Goal: Transaction & Acquisition: Purchase product/service

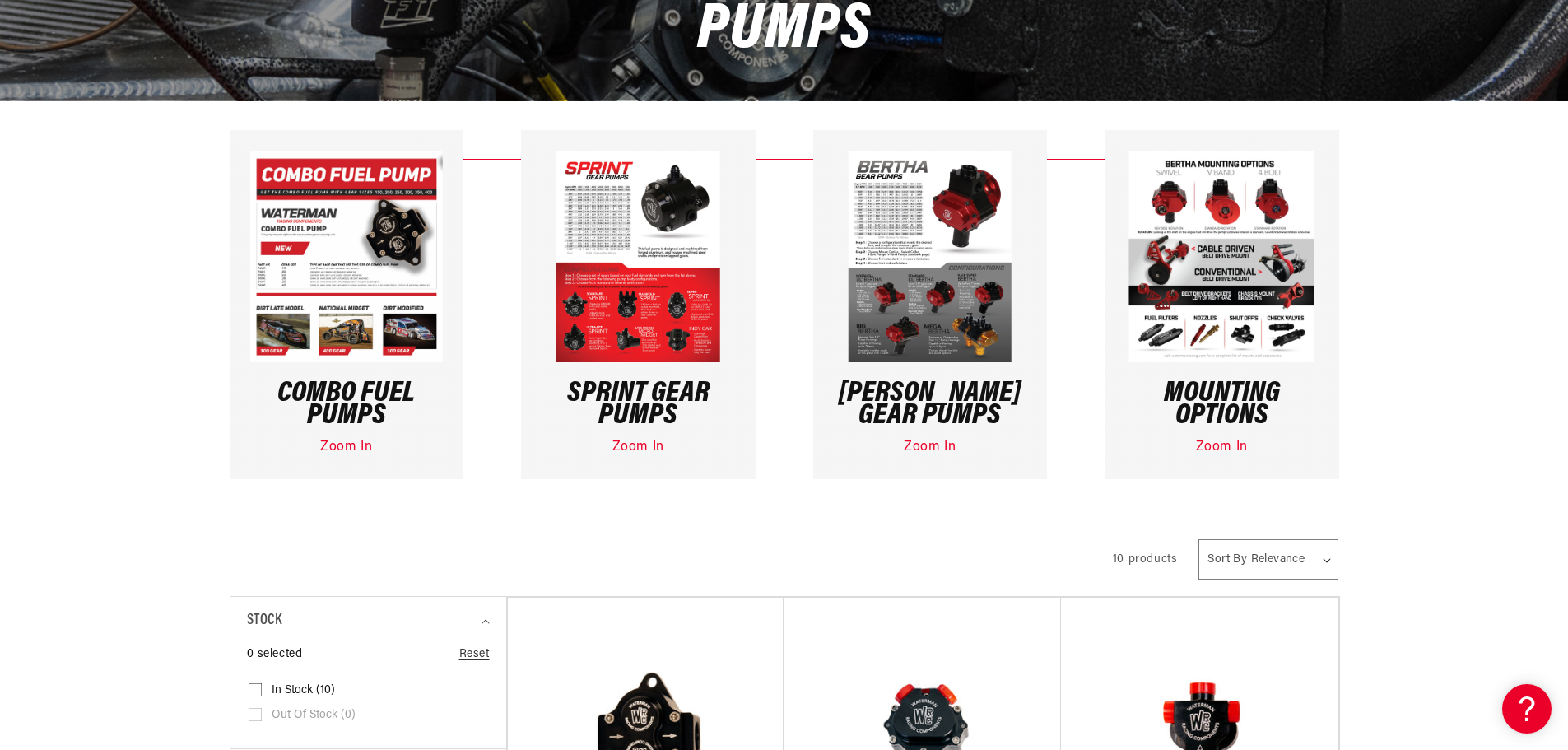
click at [657, 326] on img at bounding box center [637, 256] width 164 height 211
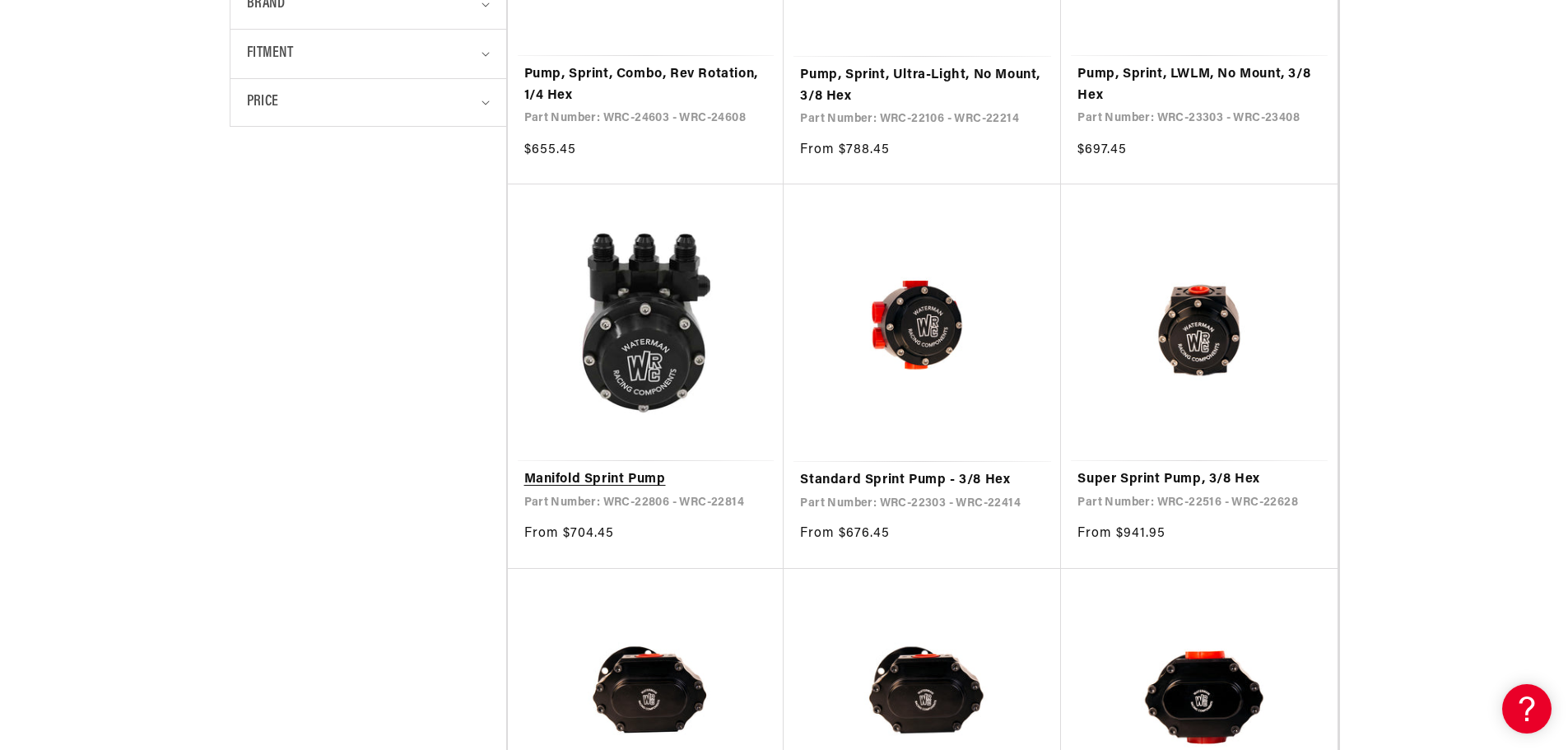
scroll to position [1152, 0]
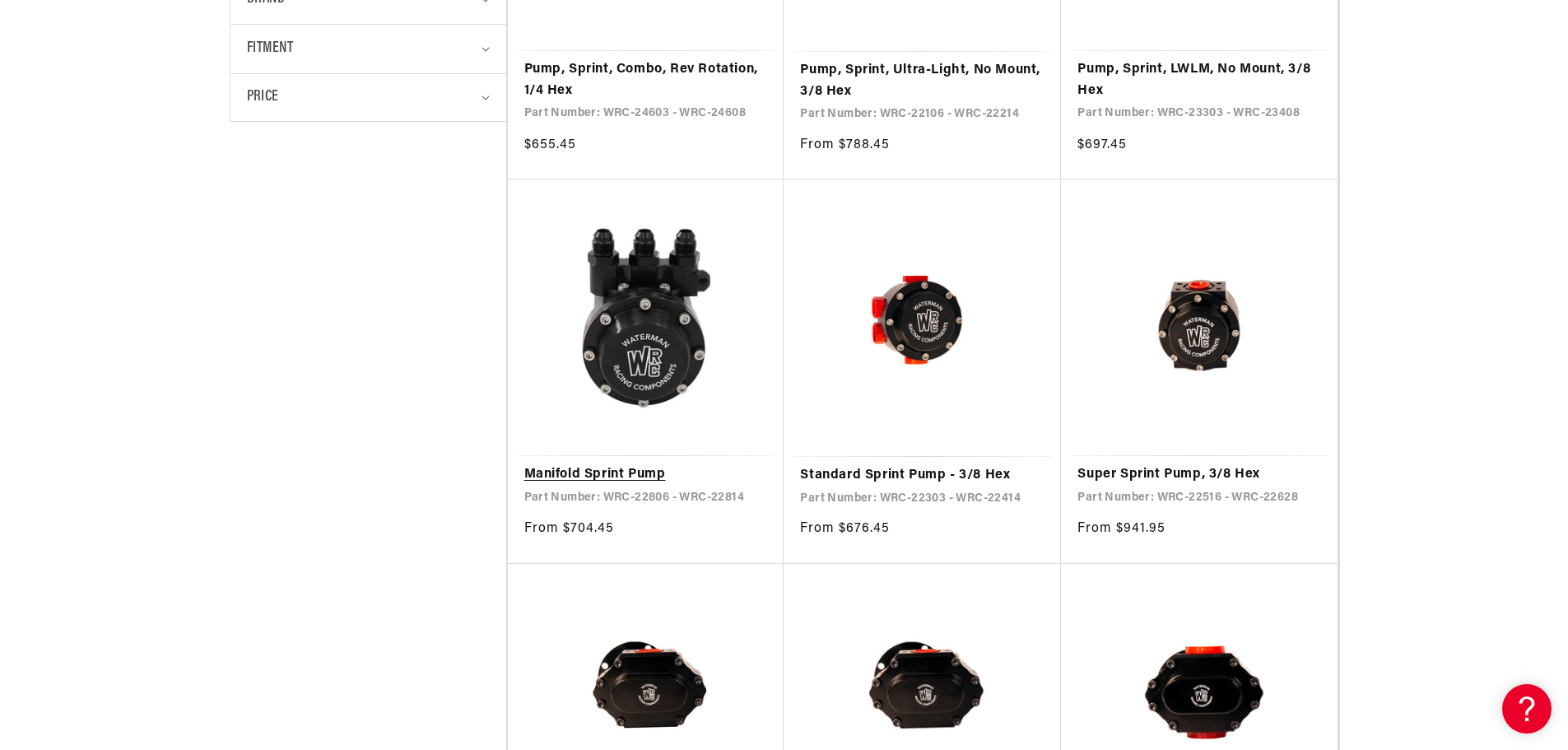
click at [634, 464] on link "Manifold Sprint Pump" at bounding box center [646, 475] width 244 height 22
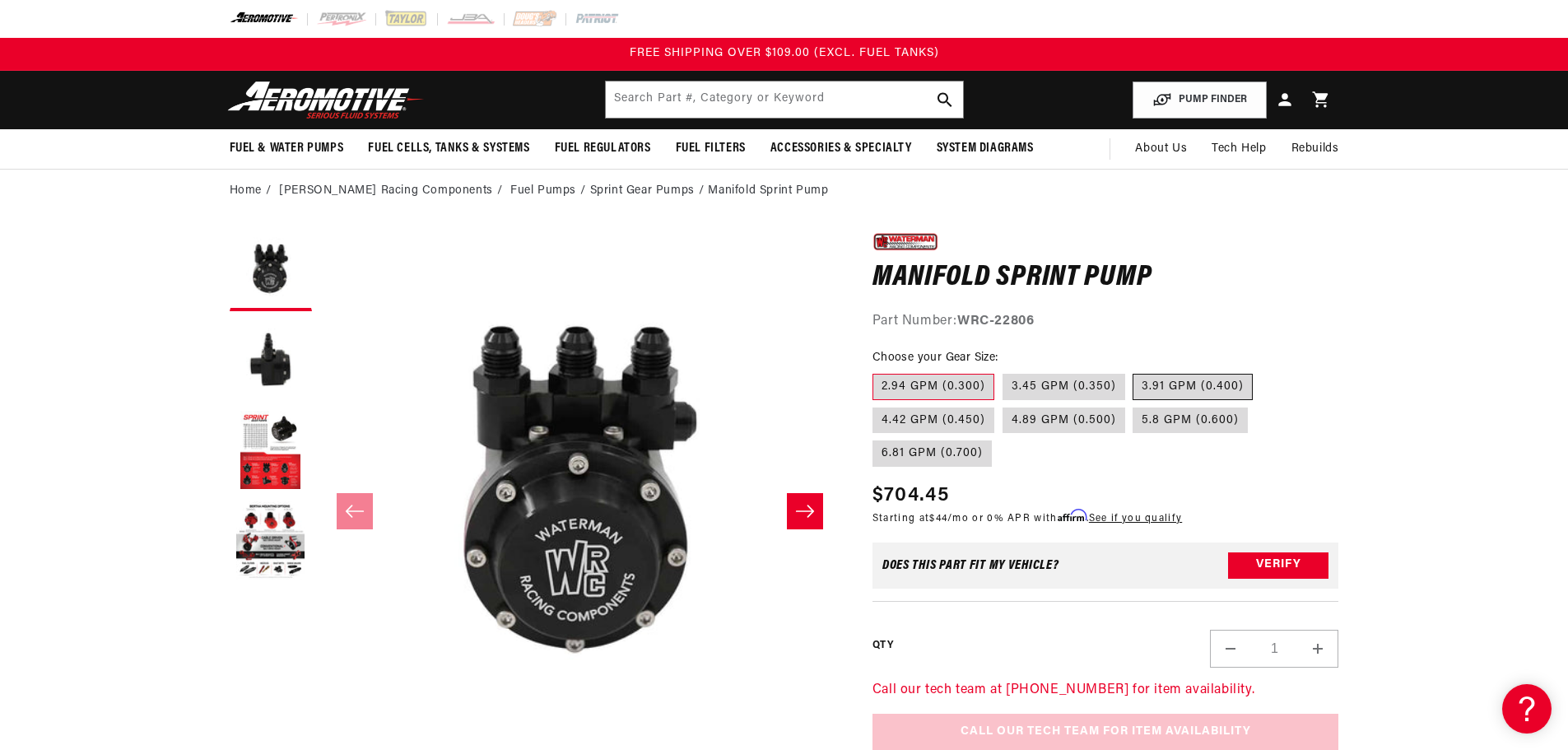
click at [1164, 386] on label "3.91 GPM (0.400)" at bounding box center [1192, 386] width 120 height 27
click at [1135, 372] on input "3.91 GPM (0.400)" at bounding box center [1134, 371] width 1 height 1
radio input "true"
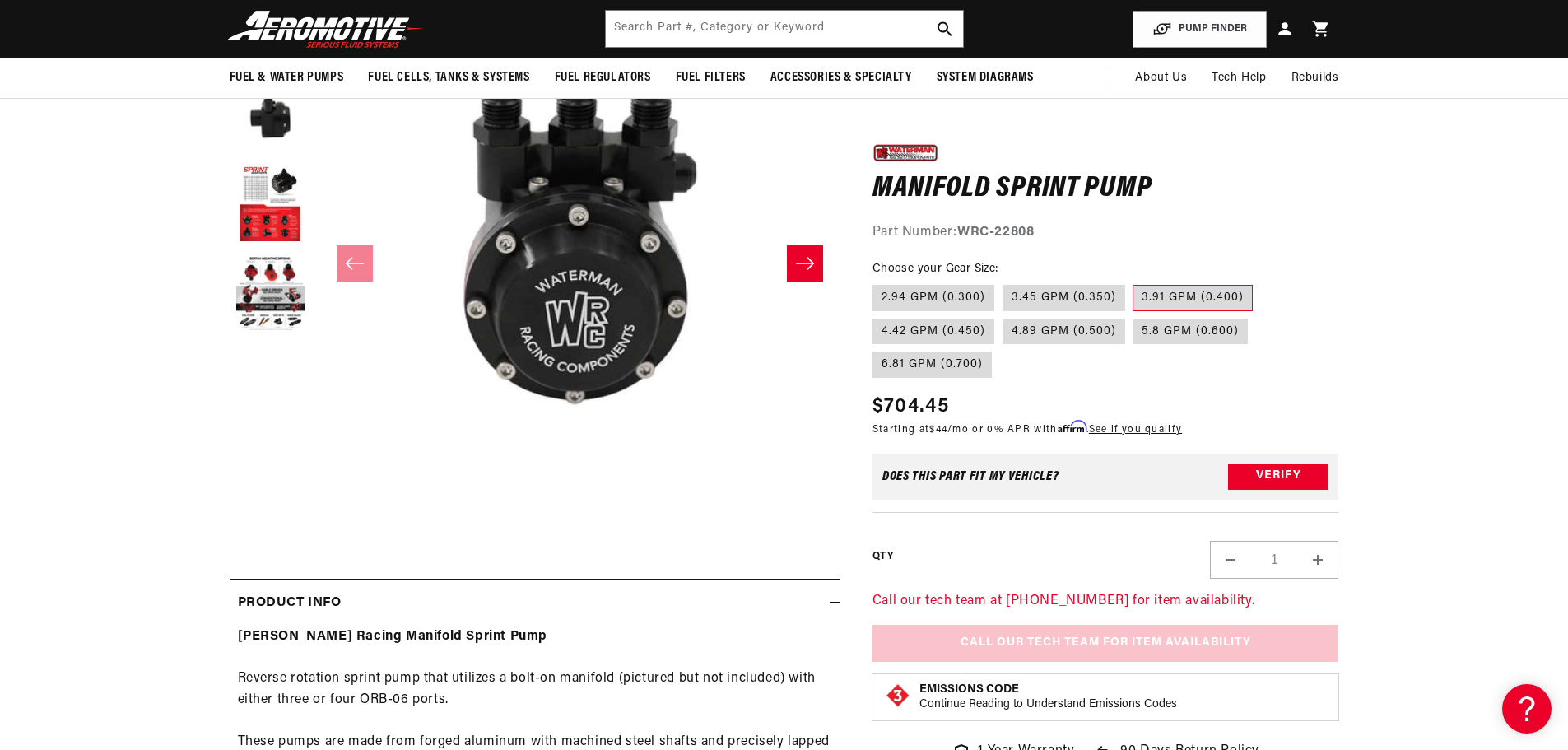
scroll to position [247, 0]
